Goal: Submit feedback/report problem: Submit feedback/report problem

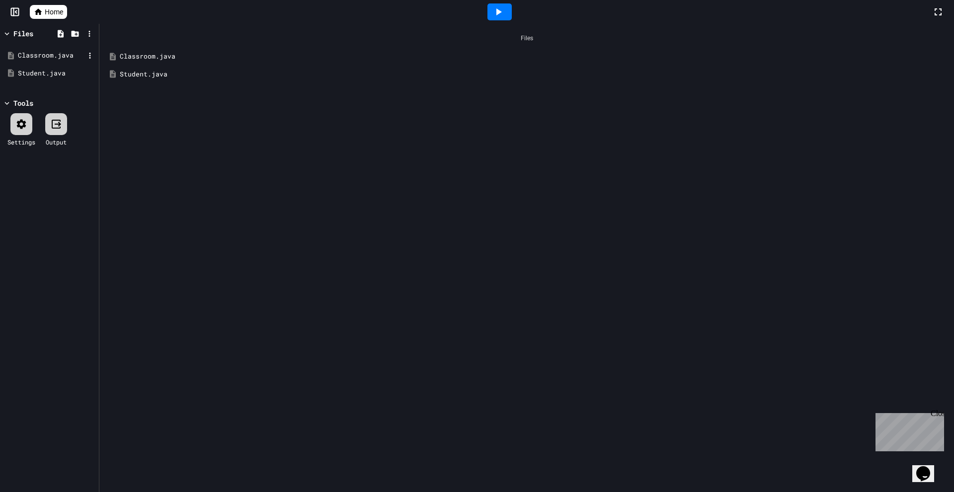
click at [46, 60] on div "Classroom.java" at bounding box center [51, 56] width 67 height 10
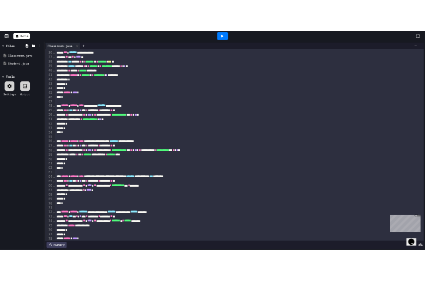
scroll to position [596, 0]
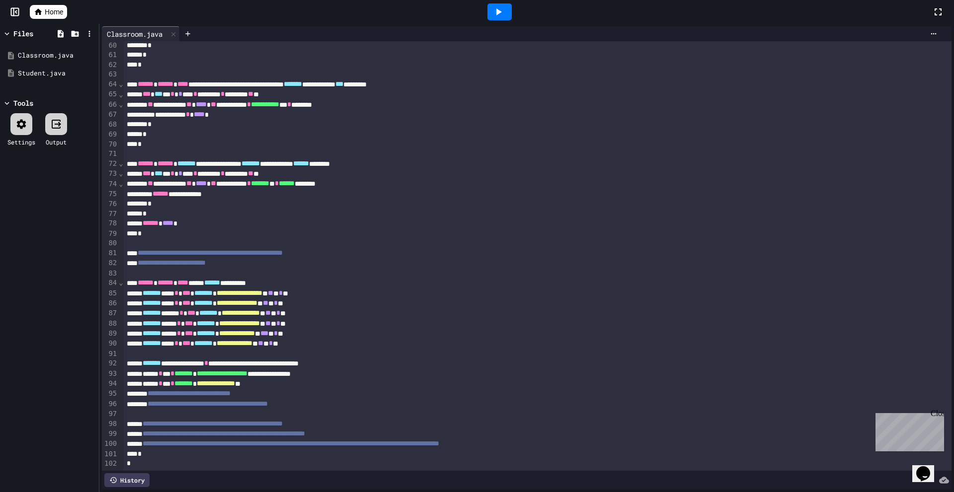
click at [130, 476] on div "History" at bounding box center [126, 480] width 45 height 14
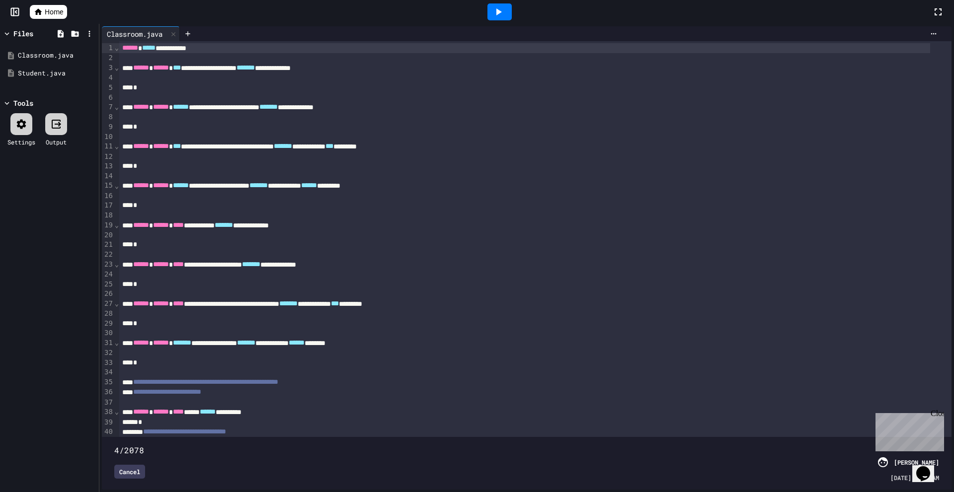
click at [114, 445] on span at bounding box center [114, 445] width 0 height 0
click at [938, 412] on div "Close" at bounding box center [936, 415] width 12 height 12
drag, startPoint x: 913, startPoint y: 449, endPoint x: 929, endPoint y: 453, distance: 16.5
click html "Opens Chat This icon Opens the chat window."
drag, startPoint x: 910, startPoint y: 463, endPoint x: 832, endPoint y: 465, distance: 77.5
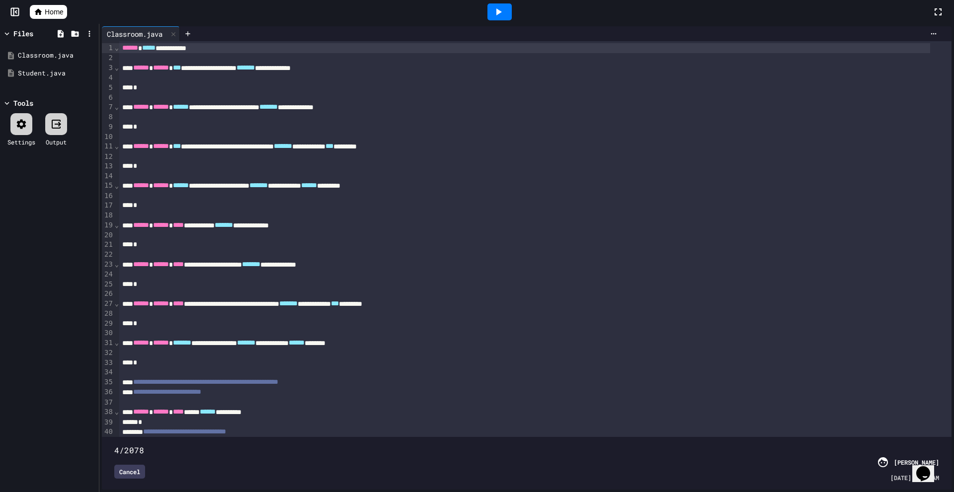
click html "Opens Chat This icon Opens the chat window."
drag, startPoint x: 885, startPoint y: 470, endPoint x: 891, endPoint y: 471, distance: 6.6
click at [891, 473] on span "[DATE] 9:49 AM" at bounding box center [914, 477] width 49 height 9
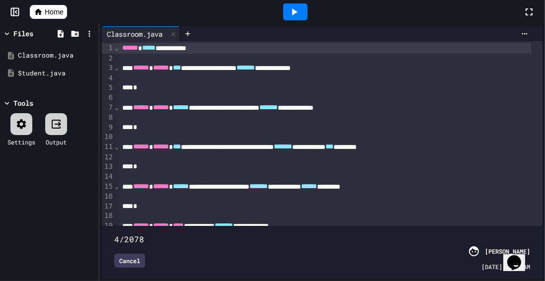
click at [521, 262] on icon "Opens Chat This icon Opens the chat window." at bounding box center [514, 262] width 16 height 16
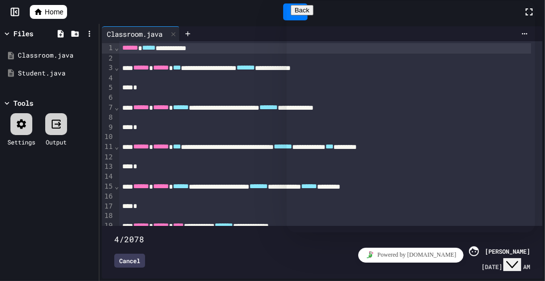
click at [518, 259] on icon "Close Chat This icon closes the chat window." at bounding box center [512, 264] width 12 height 12
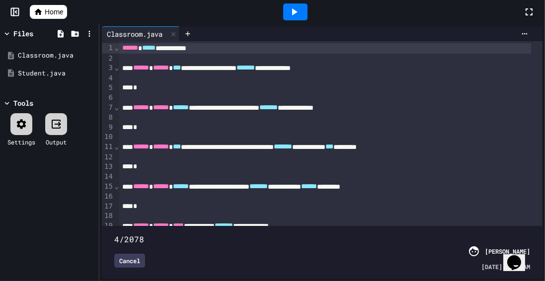
click at [518, 259] on icon "Opens Chat This icon Opens the chat window." at bounding box center [514, 262] width 16 height 16
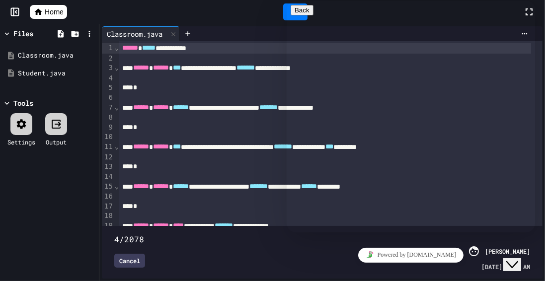
drag, startPoint x: 519, startPoint y: 258, endPoint x: 475, endPoint y: 255, distance: 43.3
click html "Close Chat This icon closes the chat window."
click at [479, 255] on div "Powered by [DOMAIN_NAME]" at bounding box center [410, 254] width 240 height 14
click at [519, 258] on button "Close Chat This icon closes the chat window." at bounding box center [512, 264] width 18 height 13
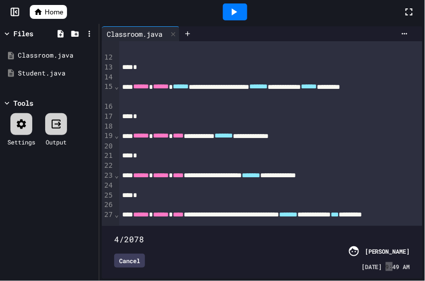
scroll to position [0, 0]
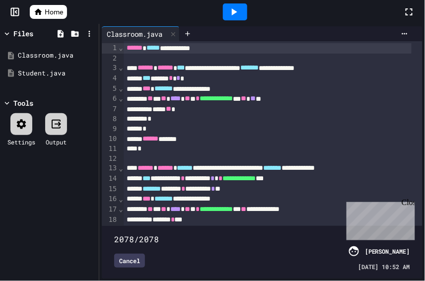
type input "****"
drag, startPoint x: 459, startPoint y: 419, endPoint x: 364, endPoint y: 218, distance: 222.4
